Goal: Information Seeking & Learning: Understand process/instructions

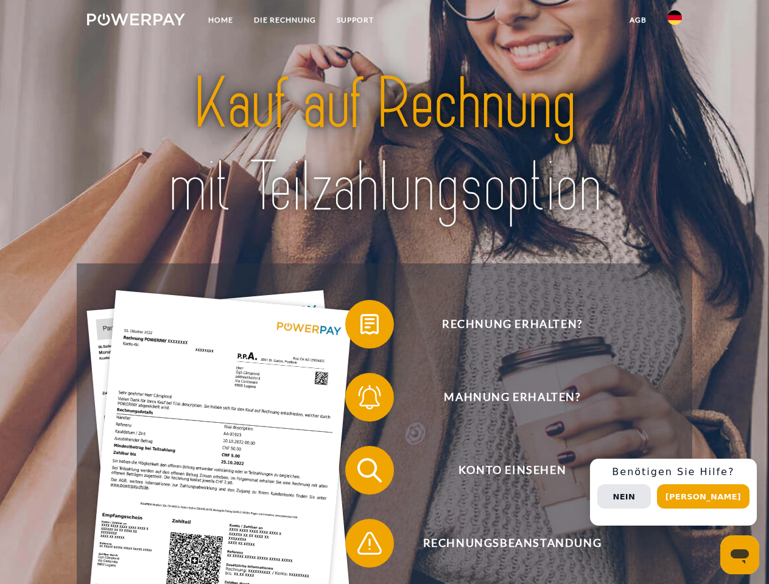
click at [136, 21] on img at bounding box center [136, 19] width 98 height 12
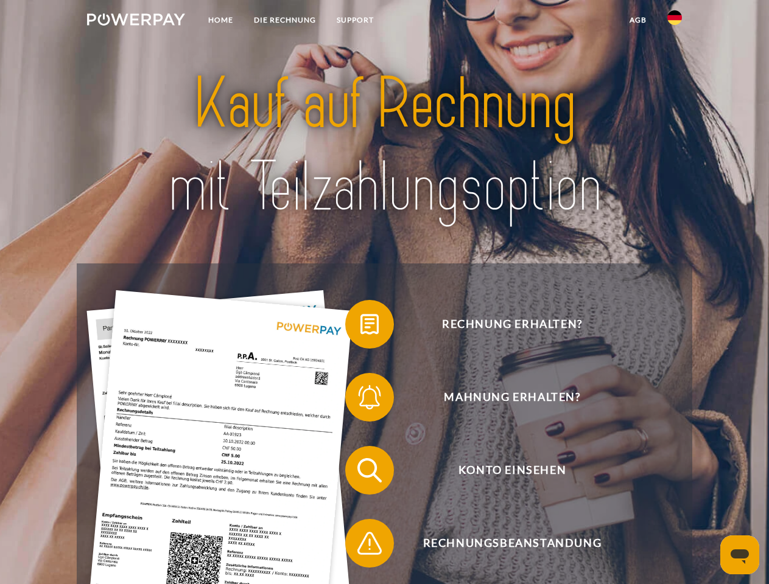
click at [674, 21] on img at bounding box center [674, 17] width 15 height 15
click at [637, 20] on link "agb" at bounding box center [638, 20] width 38 height 22
click at [360, 327] on span at bounding box center [351, 324] width 61 height 61
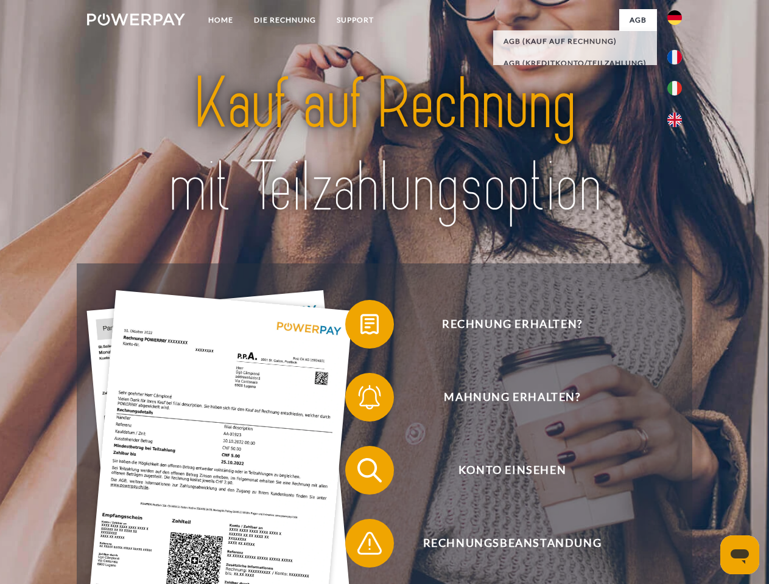
click at [360, 400] on div "Rechnung erhalten? Mahnung erhalten? Konto einsehen" at bounding box center [384, 507] width 615 height 487
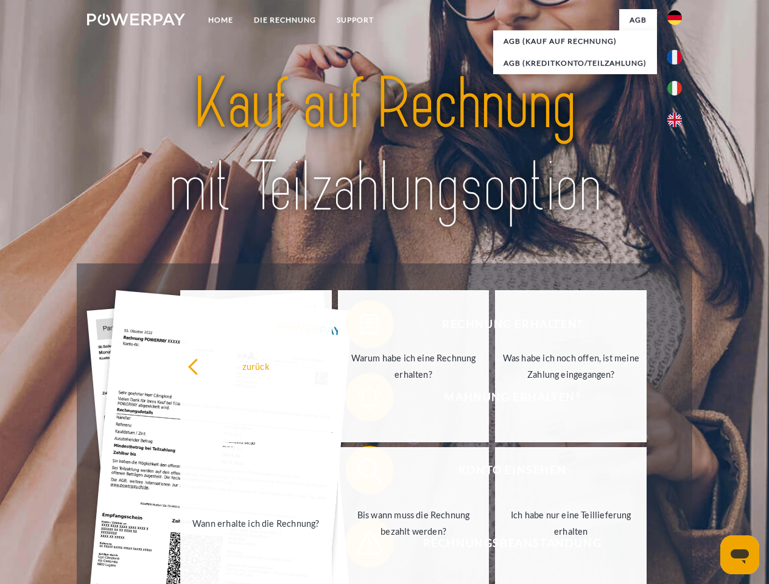
click at [360, 473] on link "Bis wann muss die Rechnung bezahlt werden?" at bounding box center [414, 523] width 152 height 152
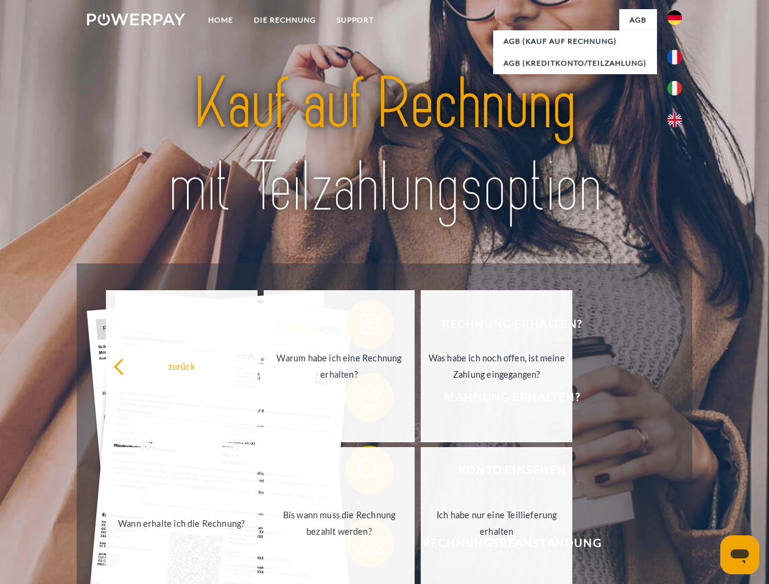
click at [360, 546] on span at bounding box center [351, 543] width 61 height 61
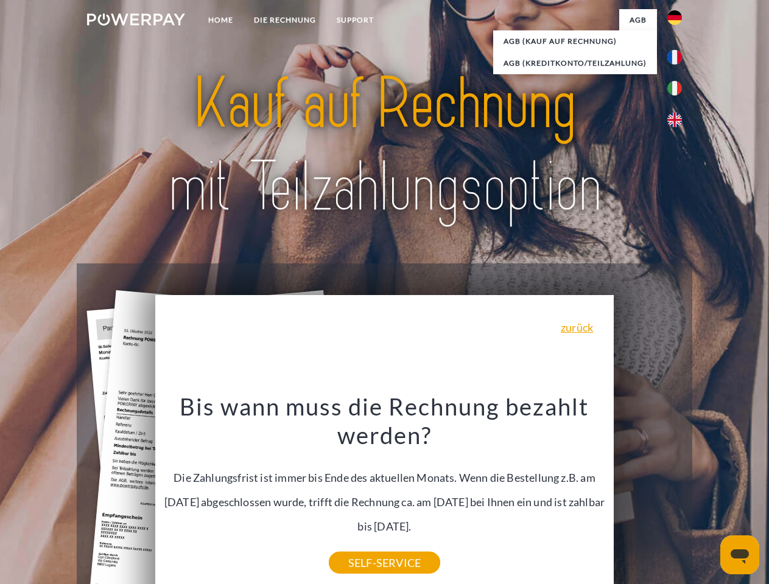
click at [677, 492] on div "Rechnung erhalten? Mahnung erhalten? Konto einsehen" at bounding box center [384, 507] width 615 height 487
click at [648, 495] on span "Konto einsehen" at bounding box center [512, 470] width 298 height 49
click at [707, 497] on header "Home DIE RECHNUNG SUPPORT" at bounding box center [384, 420] width 769 height 841
